Goal: Book appointment/travel/reservation

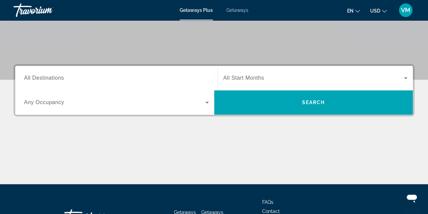
scroll to position [124, 0]
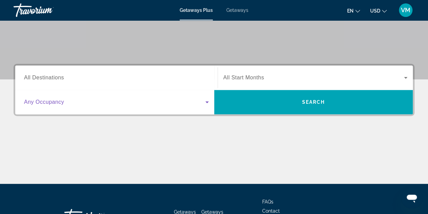
click at [207, 101] on icon "Search widget" at bounding box center [207, 102] width 8 height 8
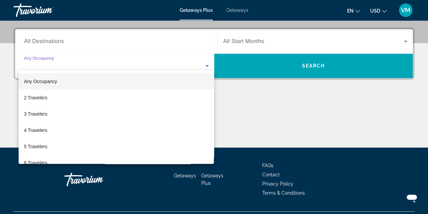
scroll to position [165, 0]
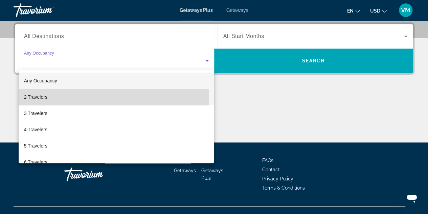
click at [44, 96] on span "2 Travelers" at bounding box center [35, 97] width 23 height 8
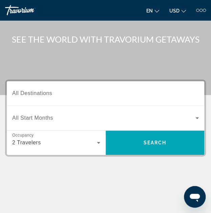
scroll to position [31, 0]
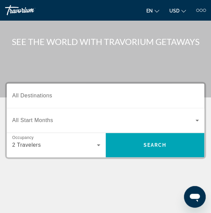
click at [196, 115] on div "Search widget" at bounding box center [105, 120] width 187 height 19
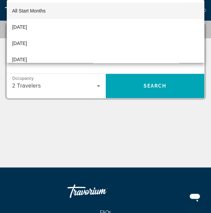
scroll to position [91, 0]
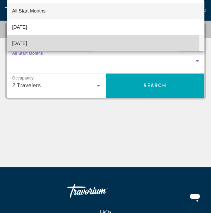
click at [27, 43] on span "[DATE]" at bounding box center [19, 43] width 15 height 8
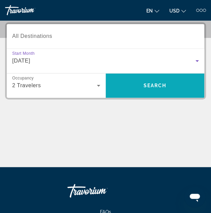
click at [149, 88] on span "Search" at bounding box center [154, 85] width 23 height 5
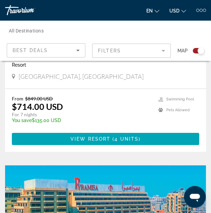
scroll to position [513, 0]
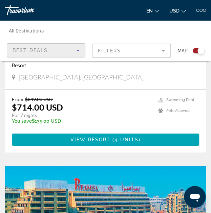
click at [79, 49] on icon "Sort by" at bounding box center [78, 50] width 8 height 8
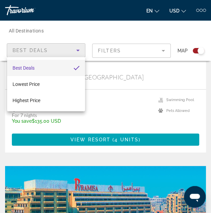
click at [79, 49] on div at bounding box center [105, 106] width 211 height 213
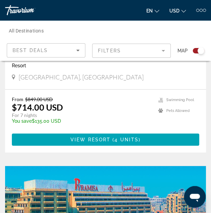
click at [163, 49] on mat-form-field "Filters" at bounding box center [131, 51] width 79 height 14
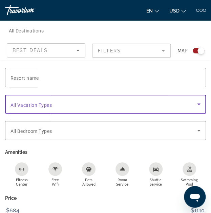
click at [103, 102] on span "Search widget" at bounding box center [103, 104] width 187 height 8
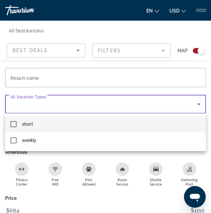
click at [103, 102] on div at bounding box center [105, 106] width 211 height 213
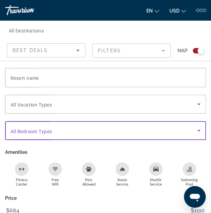
click at [94, 128] on span "Search widget" at bounding box center [103, 131] width 187 height 8
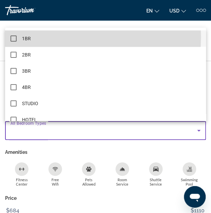
click at [14, 37] on mat-pseudo-checkbox at bounding box center [13, 39] width 6 height 6
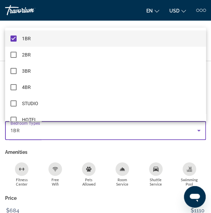
click at [63, 150] on div at bounding box center [105, 106] width 211 height 213
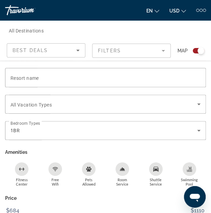
scroll to position [2328, 0]
click at [101, 195] on p "Price" at bounding box center [105, 198] width 201 height 9
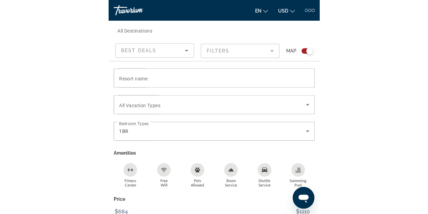
scroll to position [1142, 0]
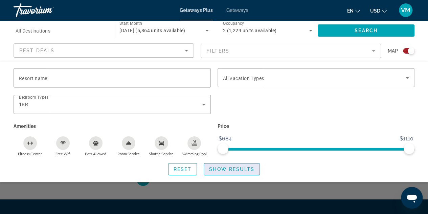
click at [216, 168] on span "Show Results" at bounding box center [231, 168] width 45 height 5
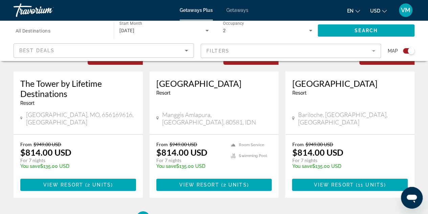
scroll to position [1084, 0]
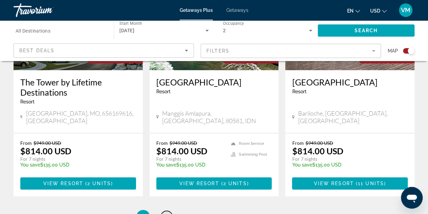
click at [167, 213] on span "2" at bounding box center [166, 216] width 3 height 7
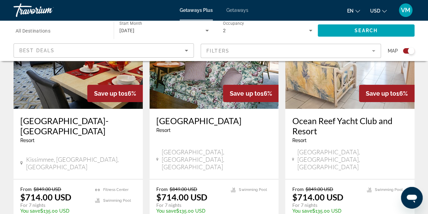
scroll to position [1142, 0]
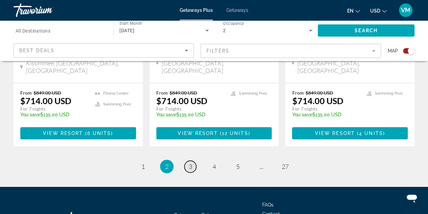
click at [189, 163] on span "3" at bounding box center [190, 166] width 3 height 7
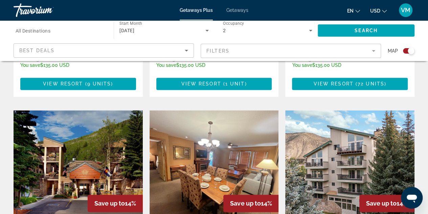
scroll to position [515, 0]
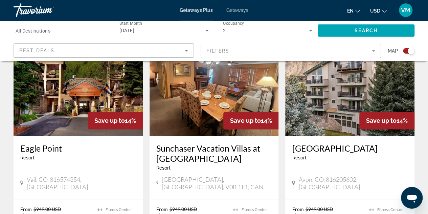
click at [240, 9] on span "Getaways" at bounding box center [237, 9] width 22 height 5
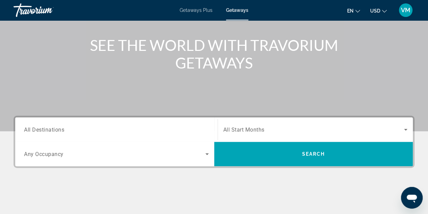
scroll to position [72, 0]
